Goal: Information Seeking & Learning: Learn about a topic

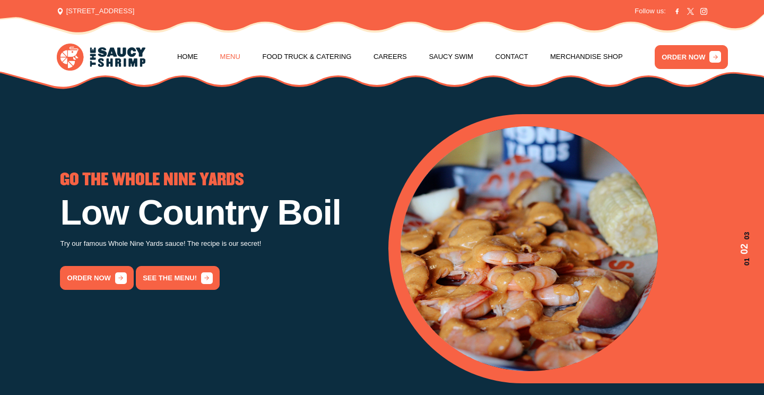
click at [230, 55] on link "Menu" at bounding box center [230, 57] width 20 height 40
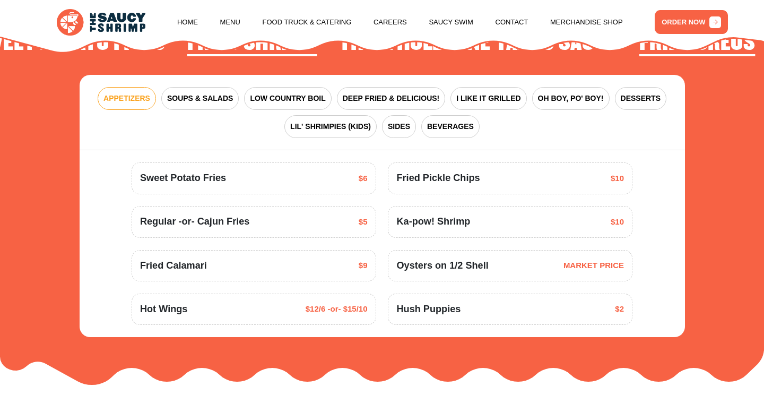
scroll to position [1272, 0]
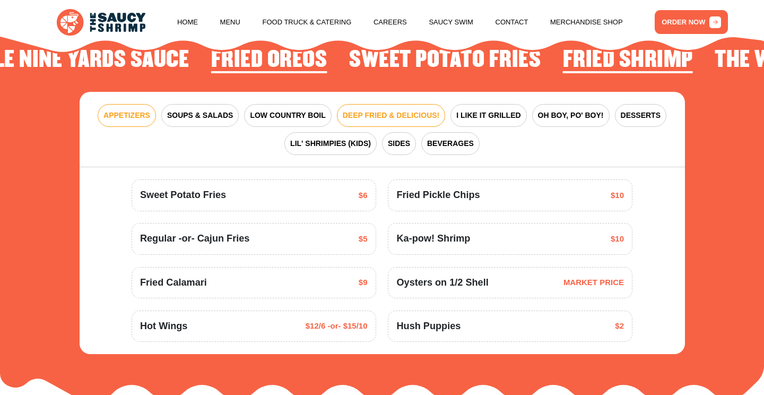
click at [362, 110] on span "DEEP FRIED & DELICIOUS!" at bounding box center [391, 115] width 97 height 11
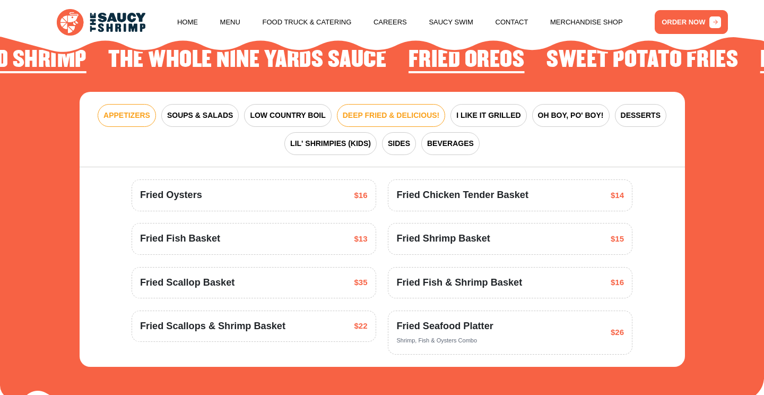
click at [141, 110] on span "APPETIZERS" at bounding box center [126, 115] width 47 height 11
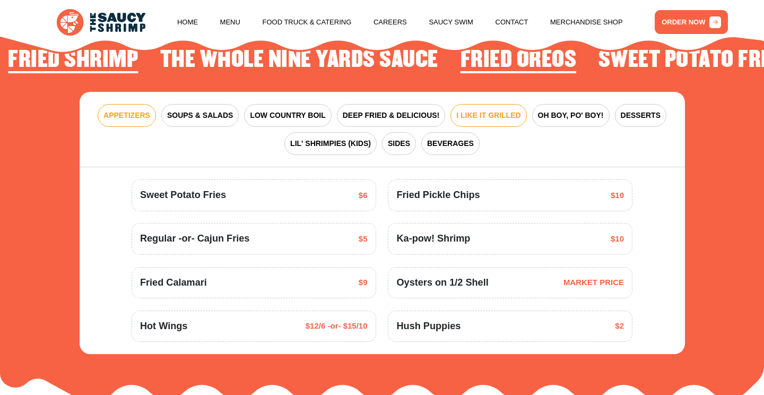
click at [492, 110] on span "I LIKE IT GRILLED" at bounding box center [488, 115] width 64 height 11
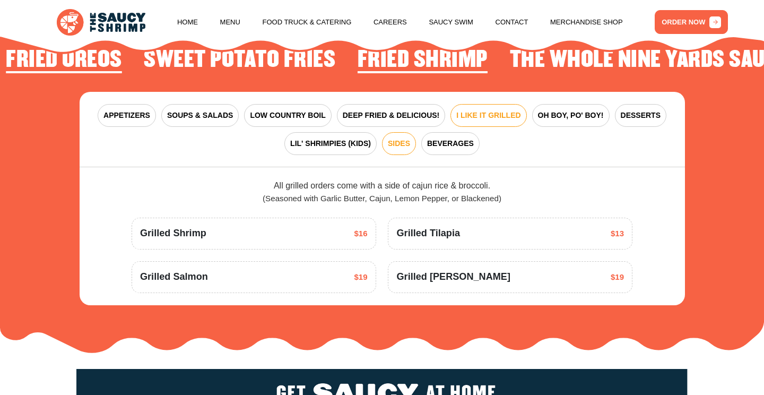
click at [399, 138] on span "SIDES" at bounding box center [399, 143] width 22 height 11
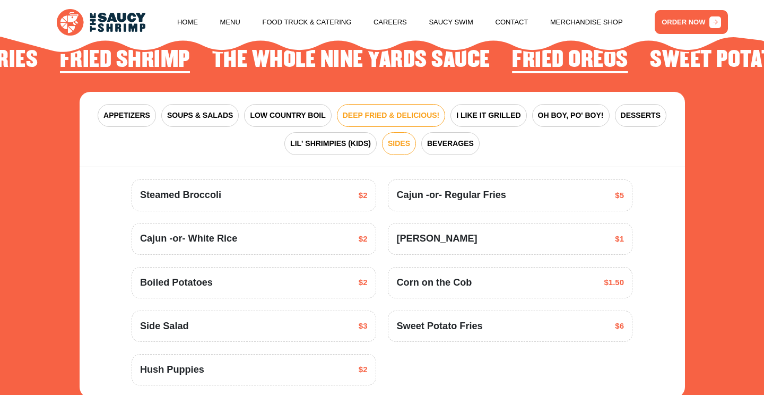
click at [363, 110] on span "DEEP FRIED & DELICIOUS!" at bounding box center [391, 115] width 97 height 11
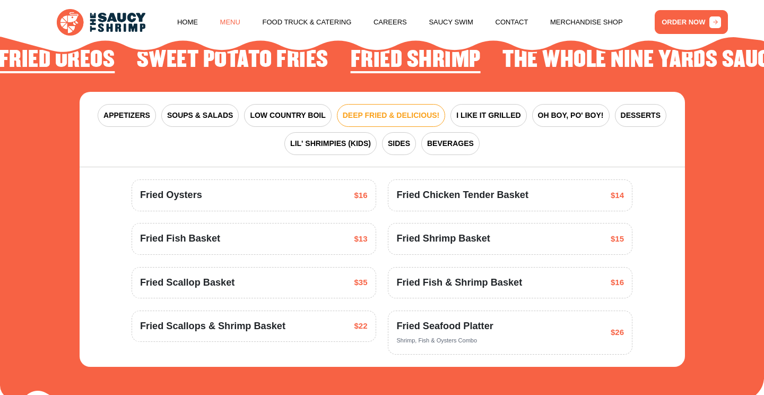
click at [227, 19] on link "Menu" at bounding box center [230, 22] width 20 height 40
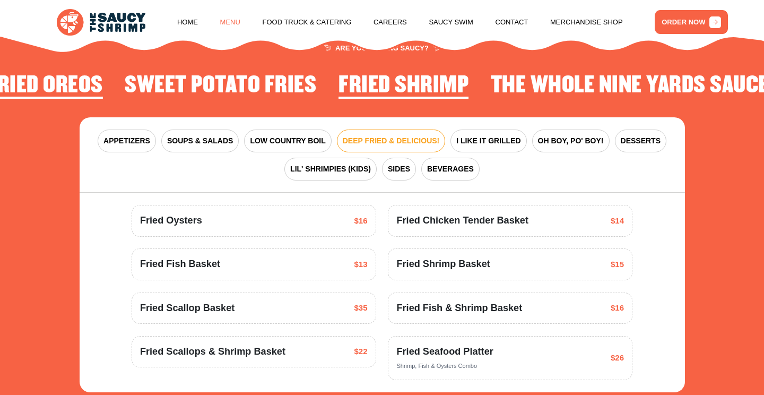
scroll to position [1230, 0]
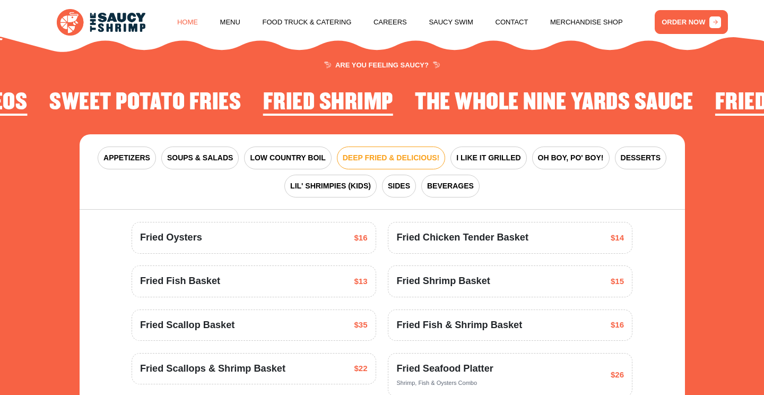
click at [183, 21] on link "Home" at bounding box center [187, 22] width 21 height 40
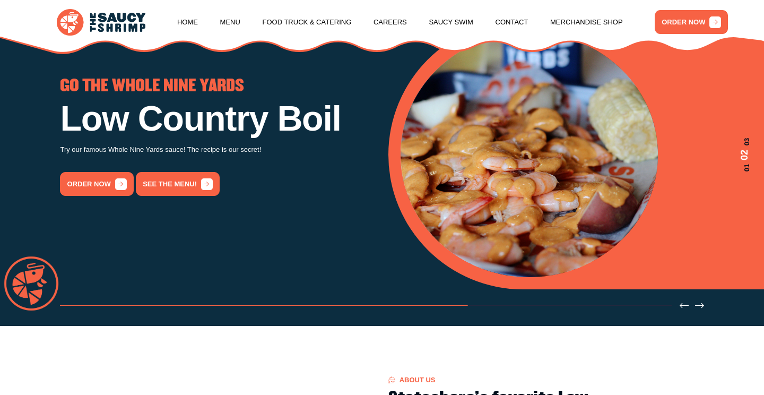
scroll to position [106, 0]
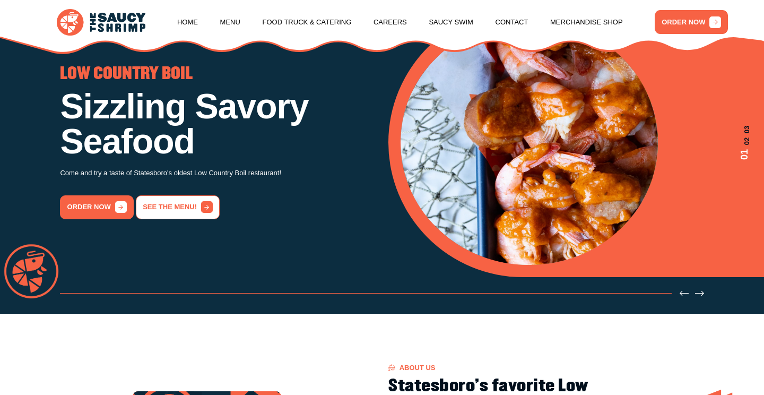
click at [163, 201] on link "See the menu!" at bounding box center [178, 207] width 84 height 24
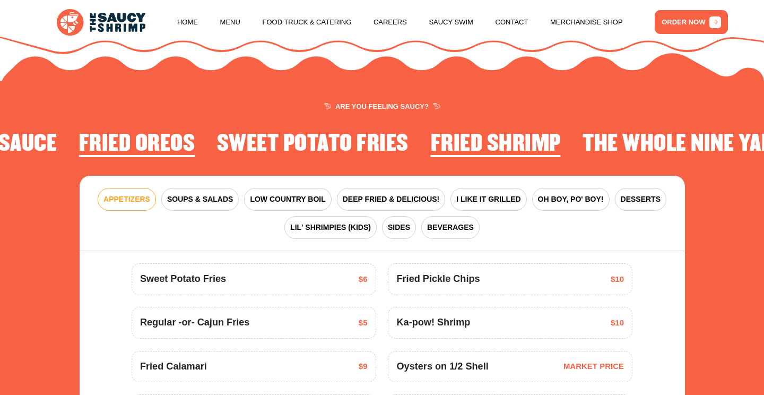
scroll to position [1187, 0]
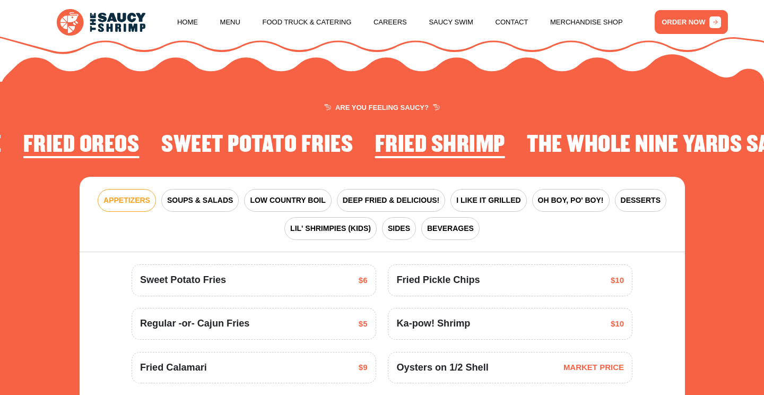
click at [593, 133] on h2 "The Whole Nine Yards Sauce" at bounding box center [666, 145] width 278 height 25
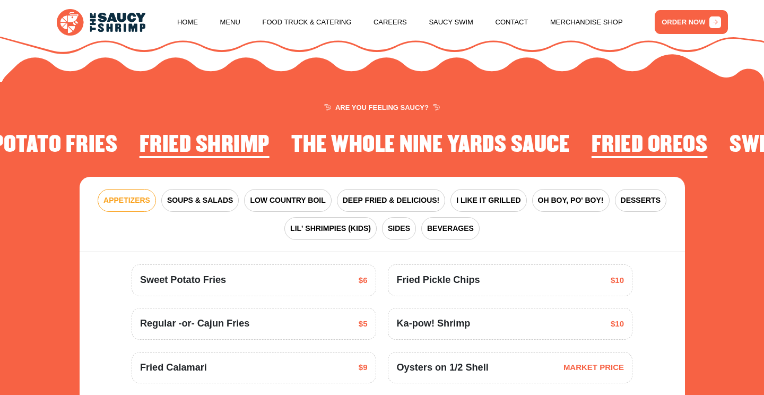
click at [134, 195] on span "APPETIZERS" at bounding box center [126, 200] width 47 height 11
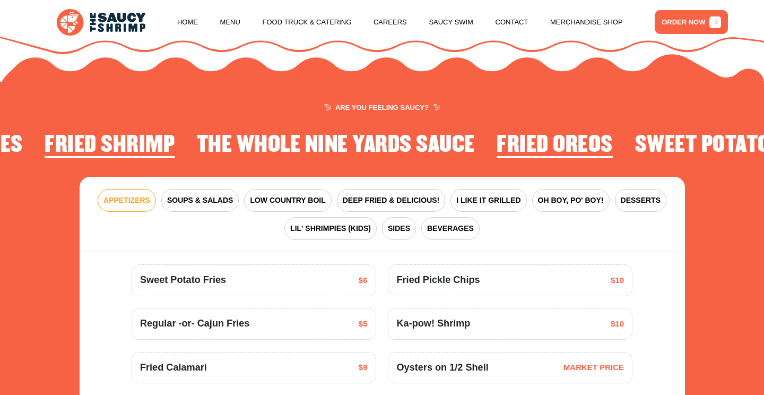
click at [134, 195] on span "APPETIZERS" at bounding box center [126, 200] width 47 height 11
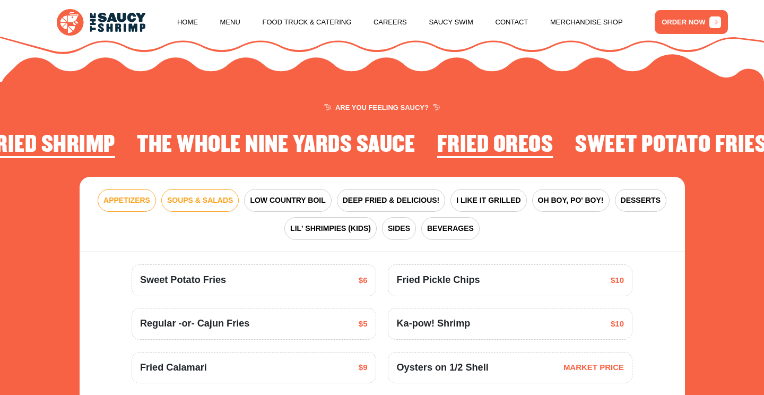
click at [183, 195] on span "SOUPS & SALADS" at bounding box center [200, 200] width 66 height 11
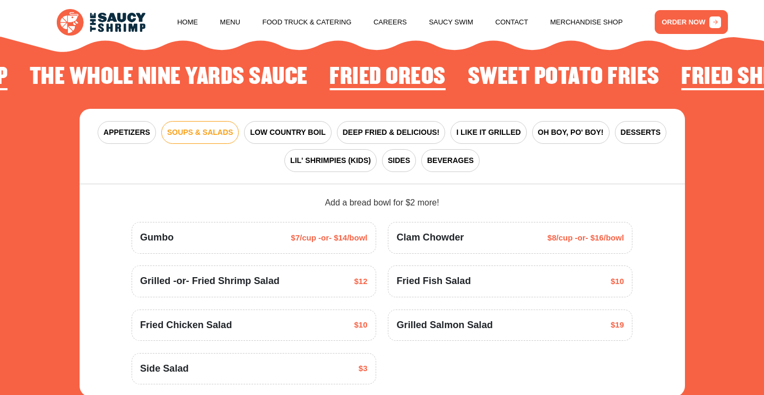
scroll to position [1272, 0]
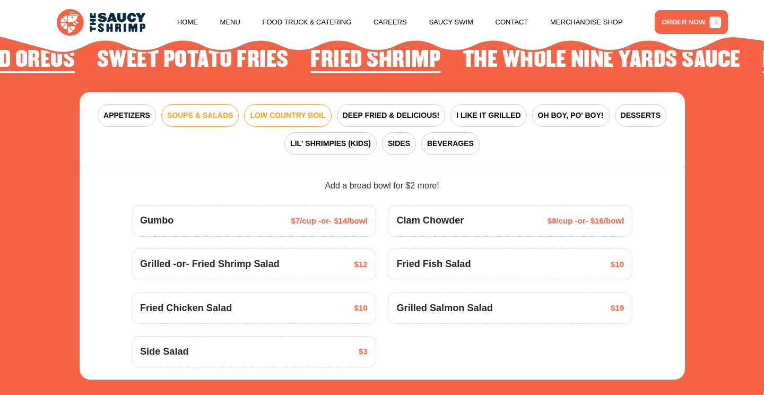
click at [287, 110] on span "LOW COUNTRY BOIL" at bounding box center [287, 115] width 75 height 11
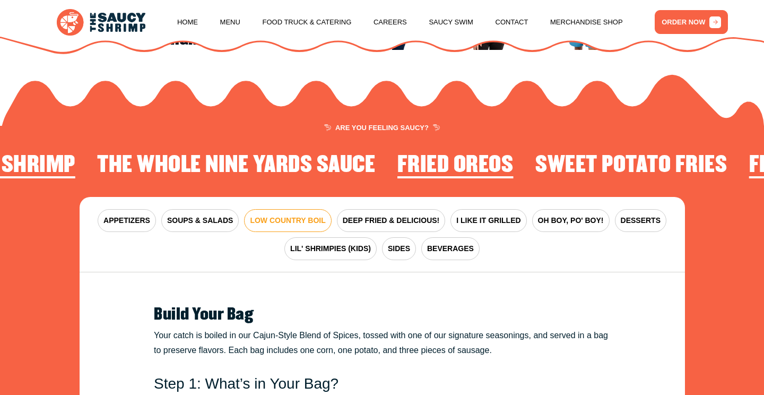
scroll to position [1166, 0]
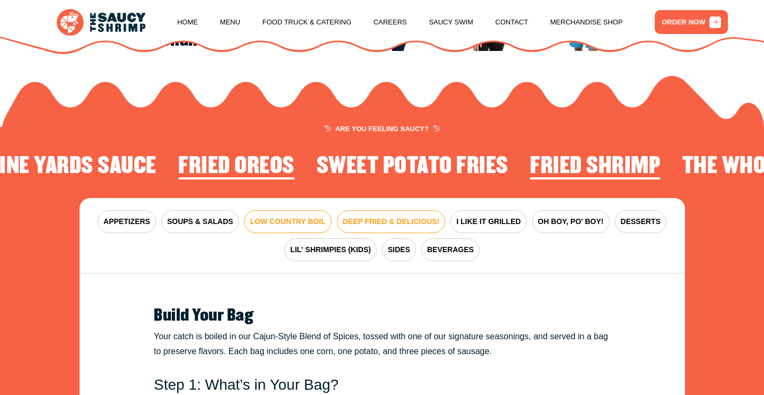
click at [413, 216] on span "DEEP FRIED & DELICIOUS!" at bounding box center [391, 221] width 97 height 11
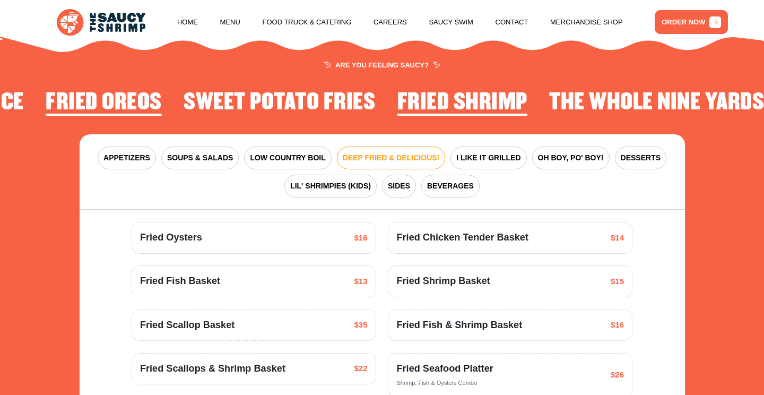
scroll to position [1251, 0]
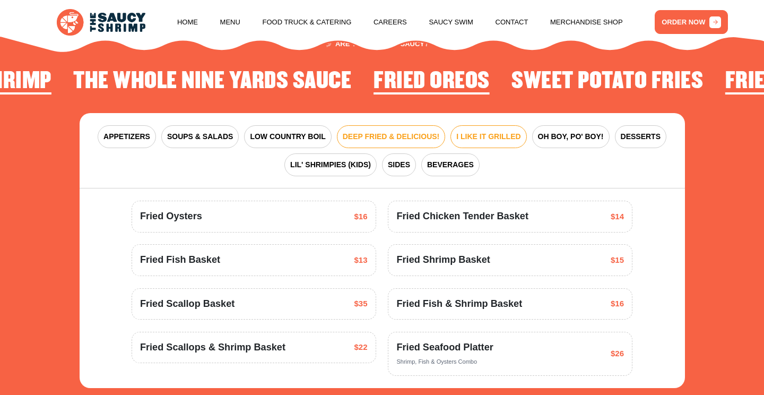
click at [479, 131] on span "I LIKE IT GRILLED" at bounding box center [488, 136] width 64 height 11
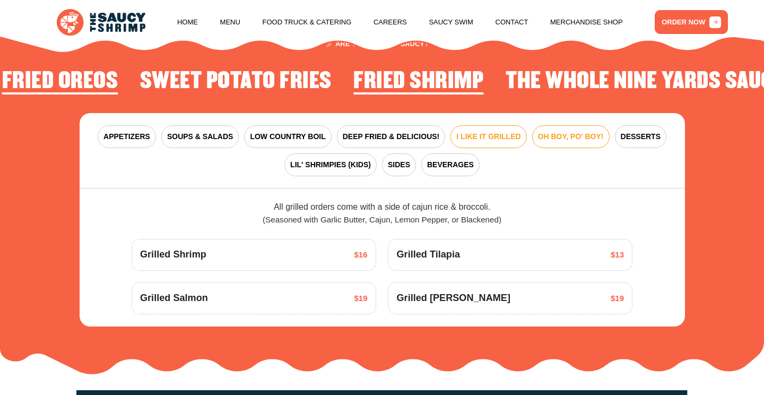
click at [550, 131] on span "OH BOY, PO' BOY!" at bounding box center [571, 136] width 66 height 11
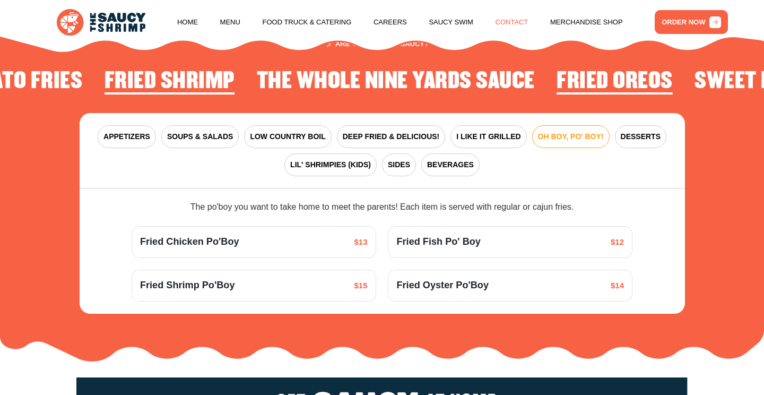
click at [515, 20] on link "Contact" at bounding box center [511, 22] width 33 height 40
